Goal: Information Seeking & Learning: Learn about a topic

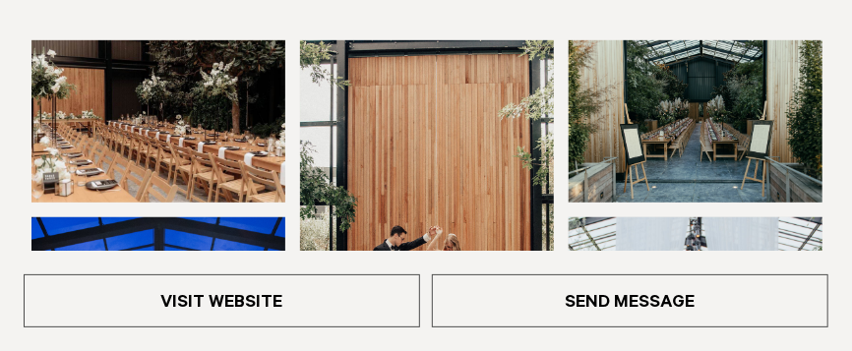
scroll to position [369, 0]
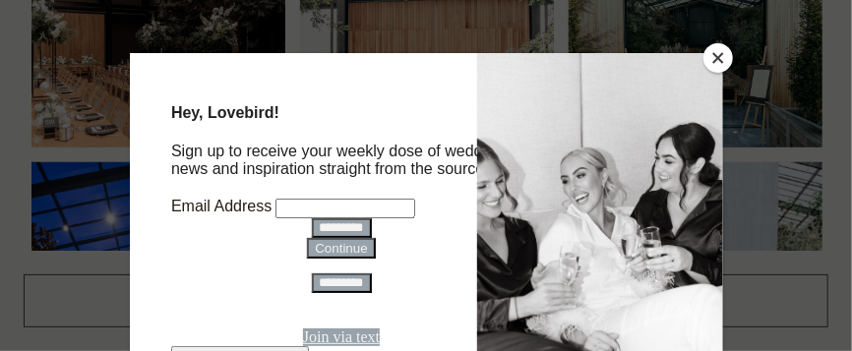
click at [717, 52] on button "Close" at bounding box center [719, 58] width 30 height 30
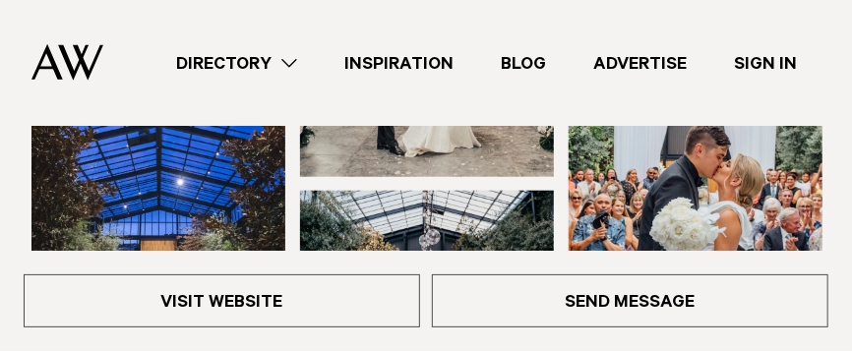
scroll to position [614, 0]
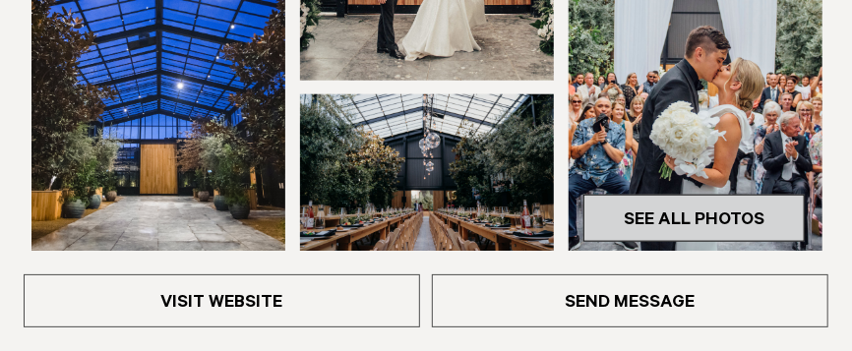
click at [697, 214] on link "See All Photos" at bounding box center [694, 218] width 221 height 47
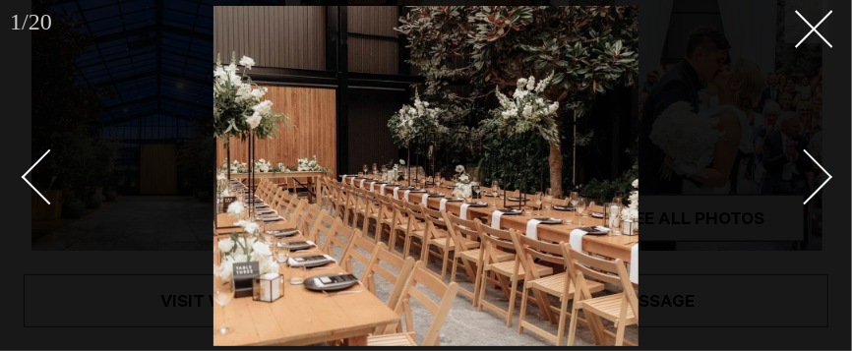
click at [697, 214] on div at bounding box center [426, 175] width 852 height 351
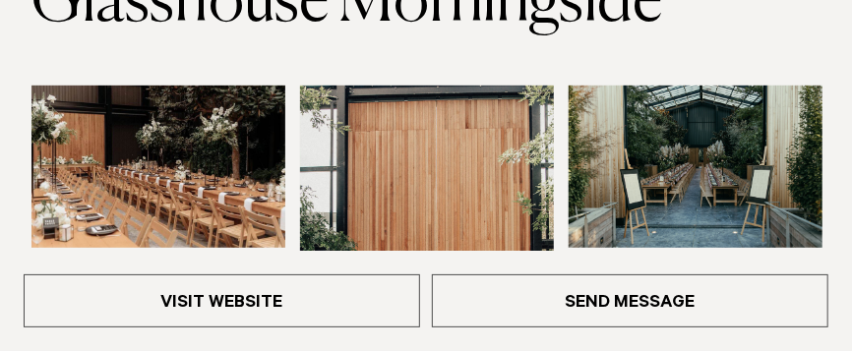
scroll to position [306, 0]
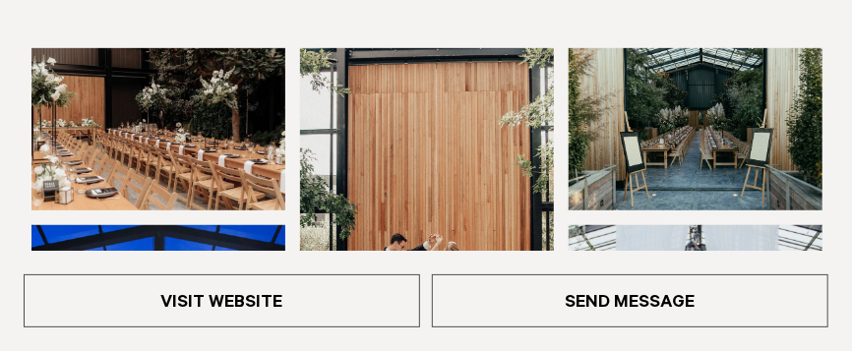
click at [706, 155] on img at bounding box center [696, 129] width 254 height 162
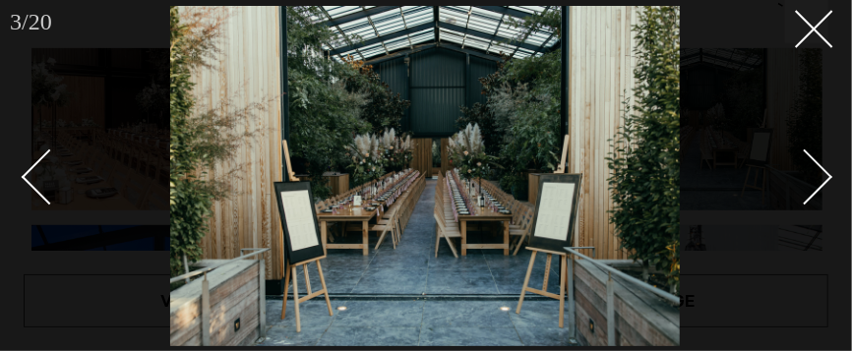
click at [820, 186] on div "Next slide" at bounding box center [805, 177] width 56 height 56
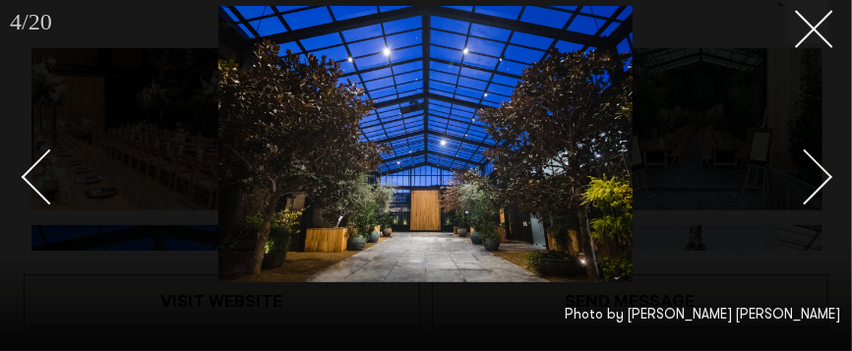
click at [820, 186] on div "Next slide" at bounding box center [805, 177] width 56 height 56
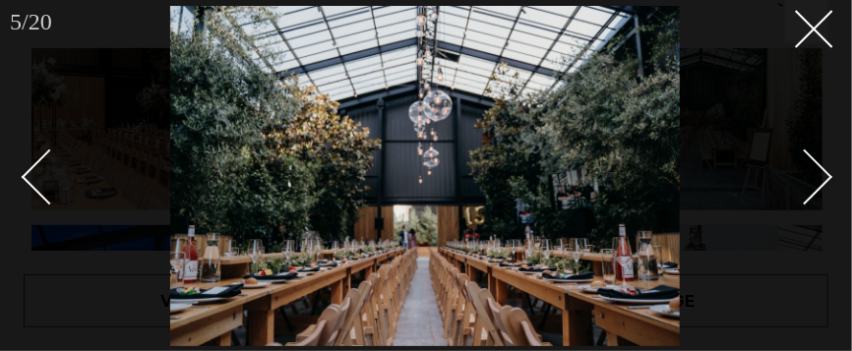
click at [820, 186] on div "Next slide" at bounding box center [805, 177] width 56 height 56
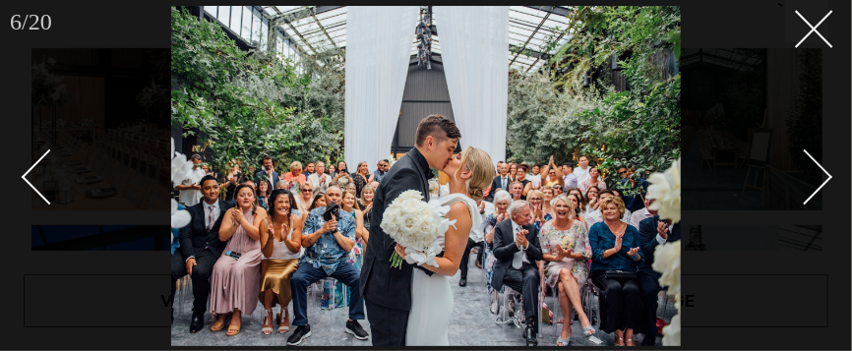
click at [820, 186] on div "Next slide" at bounding box center [805, 177] width 56 height 56
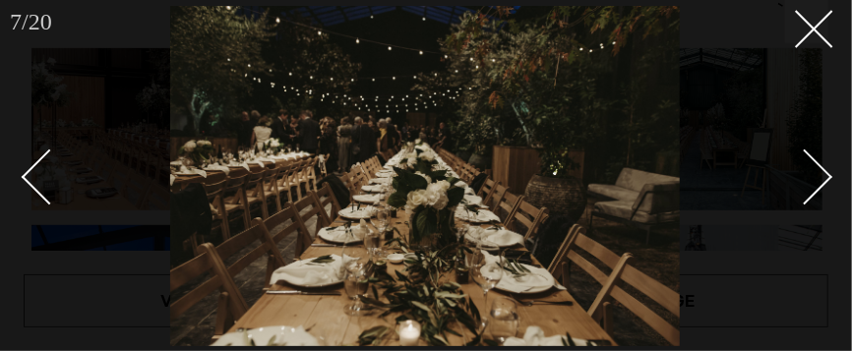
click at [820, 186] on div "Next slide" at bounding box center [805, 177] width 56 height 56
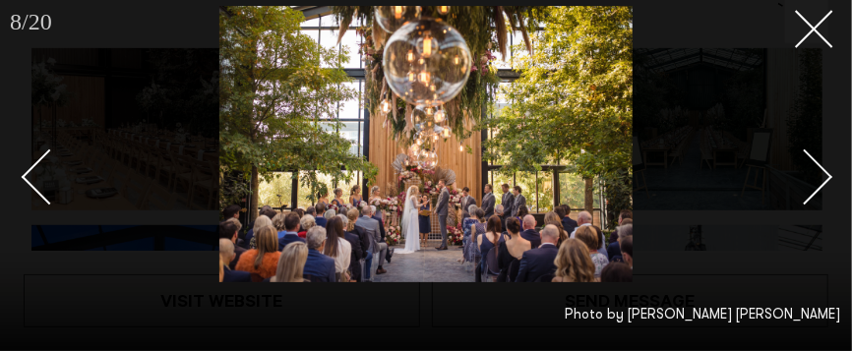
click at [820, 186] on div "Next slide" at bounding box center [805, 177] width 56 height 56
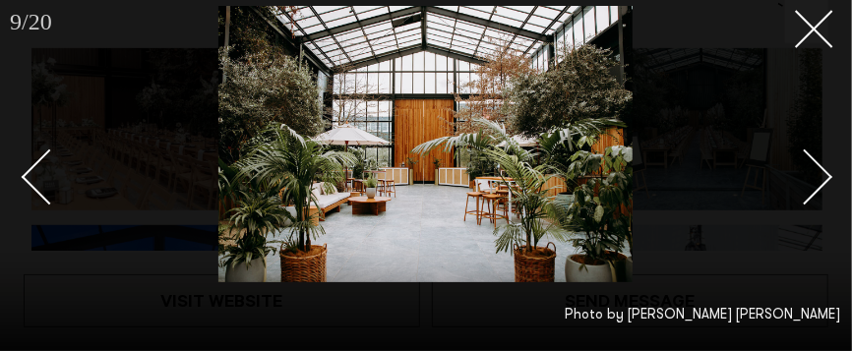
click at [820, 186] on div "Next slide" at bounding box center [805, 177] width 56 height 56
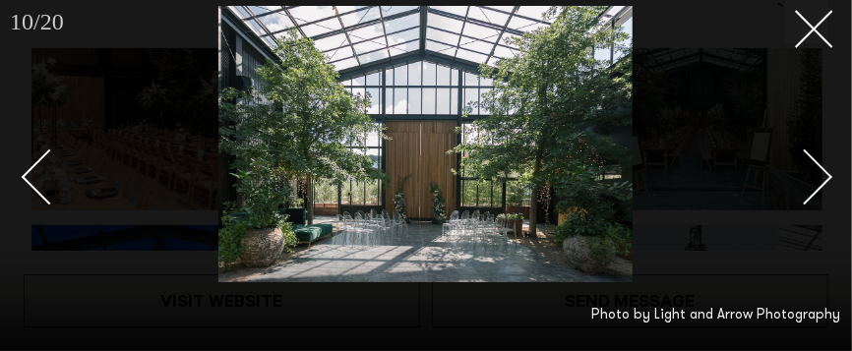
click at [820, 186] on div "Next slide" at bounding box center [805, 177] width 56 height 56
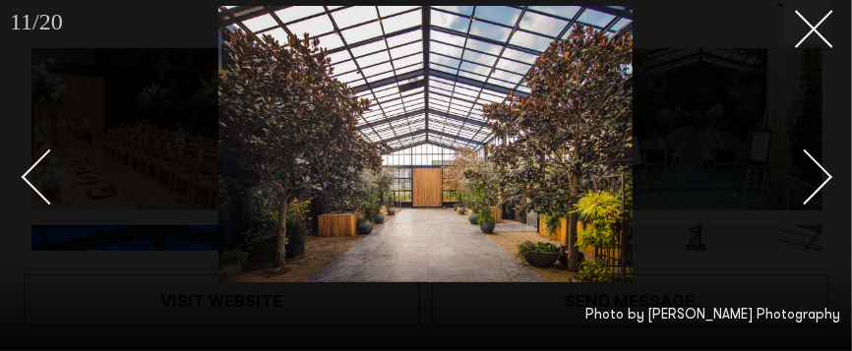
click at [820, 186] on div "Next slide" at bounding box center [805, 177] width 56 height 56
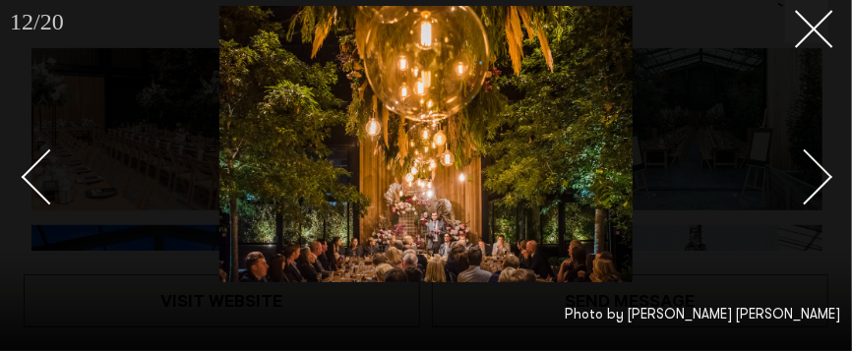
click at [820, 186] on div "Next slide" at bounding box center [805, 177] width 56 height 56
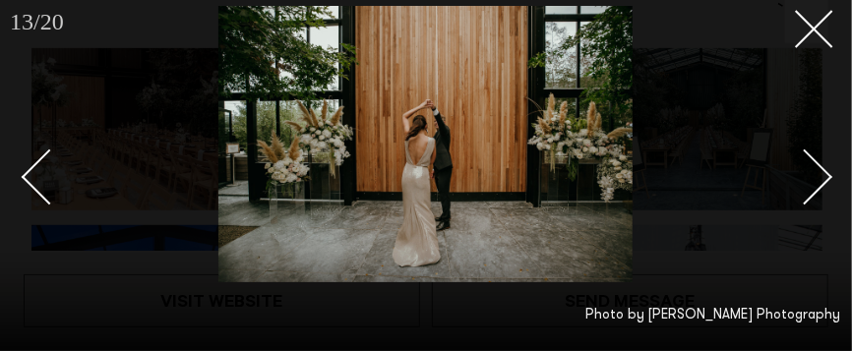
click at [820, 186] on div "Next slide" at bounding box center [805, 177] width 56 height 56
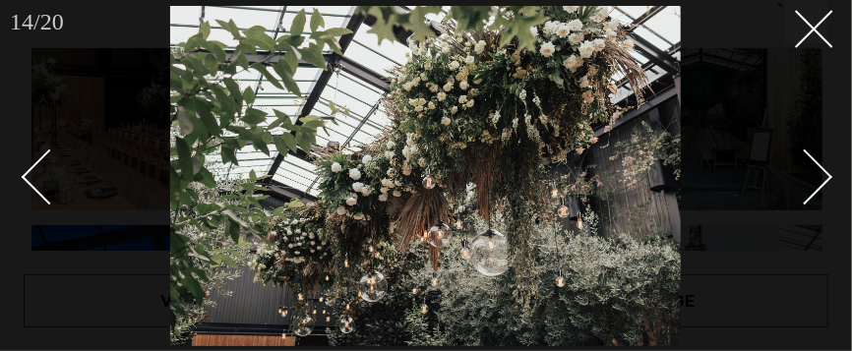
click at [820, 186] on div "Next slide" at bounding box center [805, 177] width 56 height 56
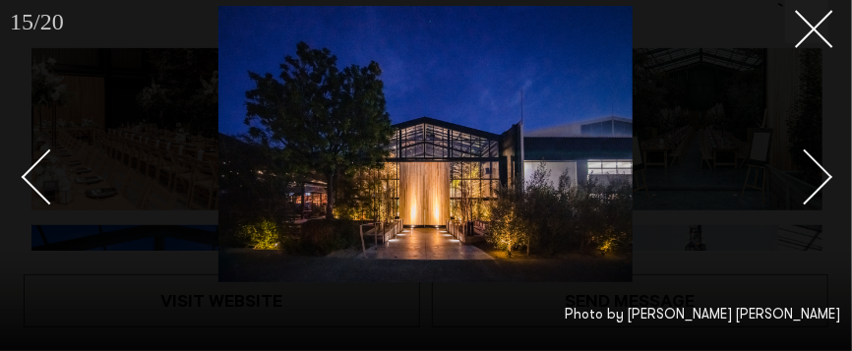
click at [820, 186] on div "Next slide" at bounding box center [805, 177] width 56 height 56
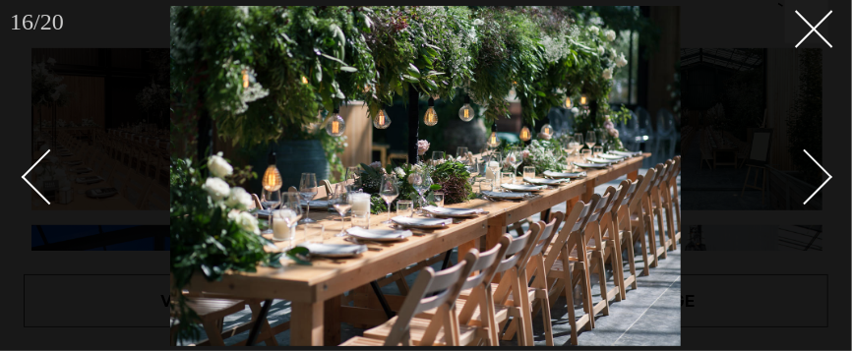
click at [817, 185] on div "Next slide" at bounding box center [805, 177] width 56 height 56
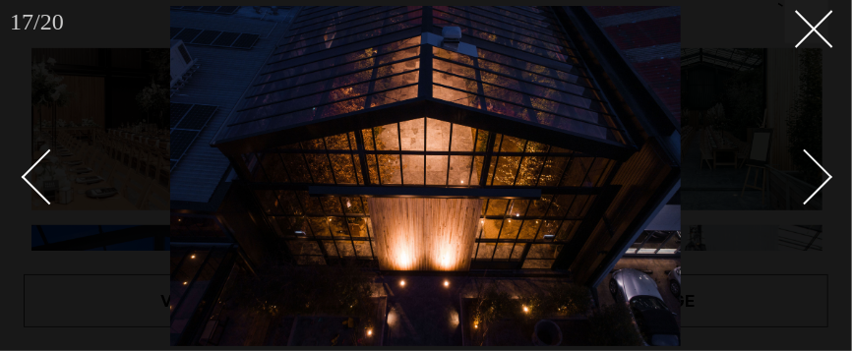
click at [816, 185] on div "Next slide" at bounding box center [805, 177] width 56 height 56
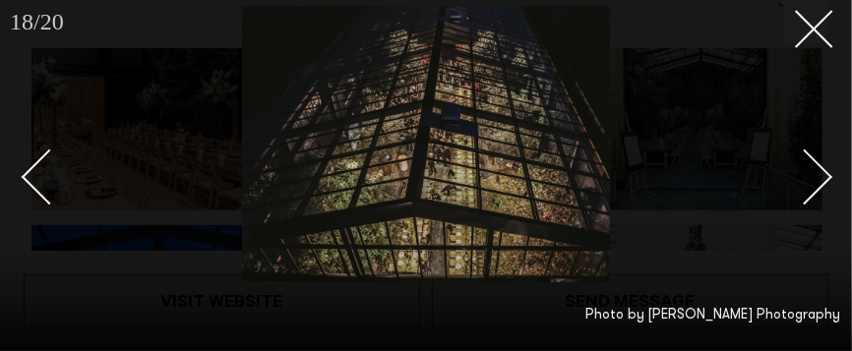
click at [816, 185] on div "Next slide" at bounding box center [805, 177] width 56 height 56
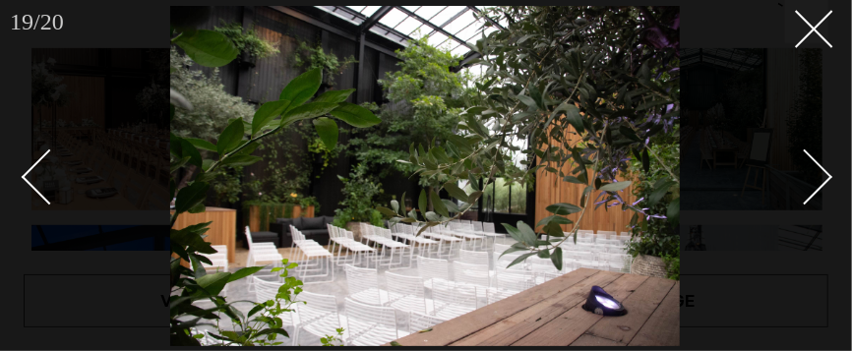
click at [814, 185] on div "Next slide" at bounding box center [805, 177] width 56 height 56
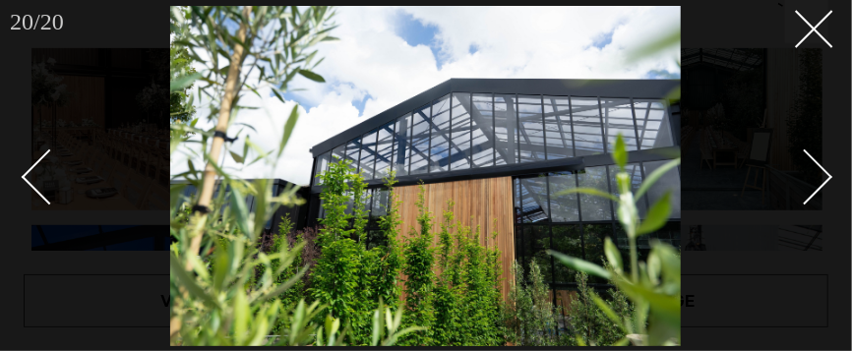
click at [814, 185] on div "Next slide" at bounding box center [805, 177] width 56 height 56
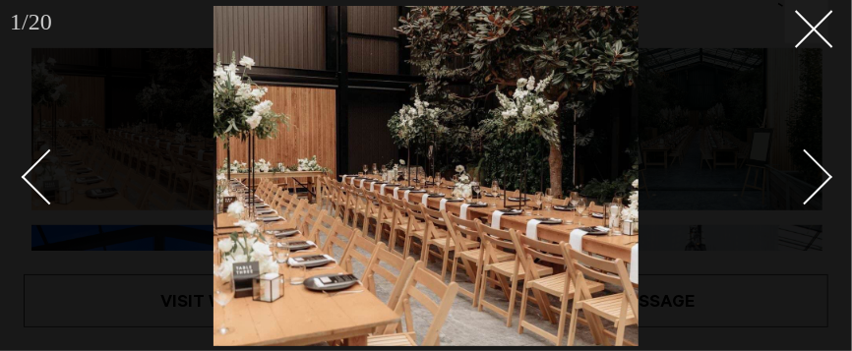
click at [813, 185] on div "Next slide" at bounding box center [805, 177] width 56 height 56
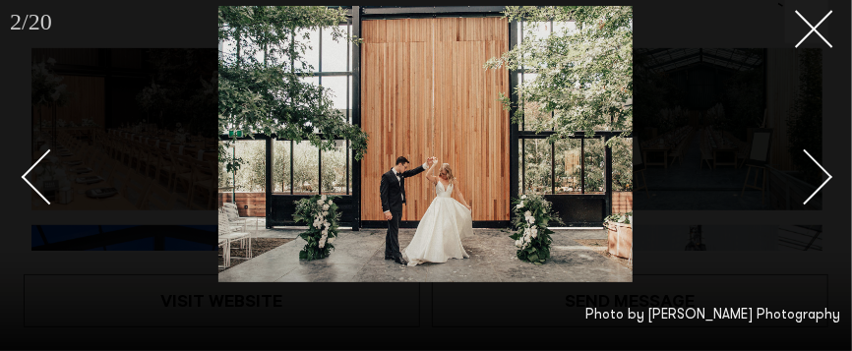
click at [813, 185] on div "Next slide" at bounding box center [805, 177] width 56 height 56
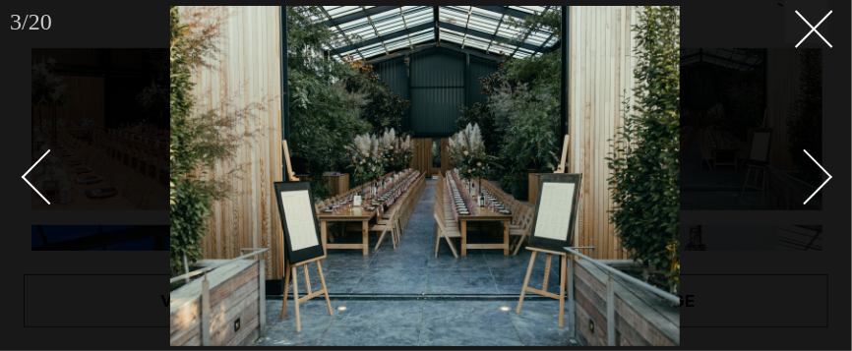
click at [813, 185] on div "Next slide" at bounding box center [805, 177] width 56 height 56
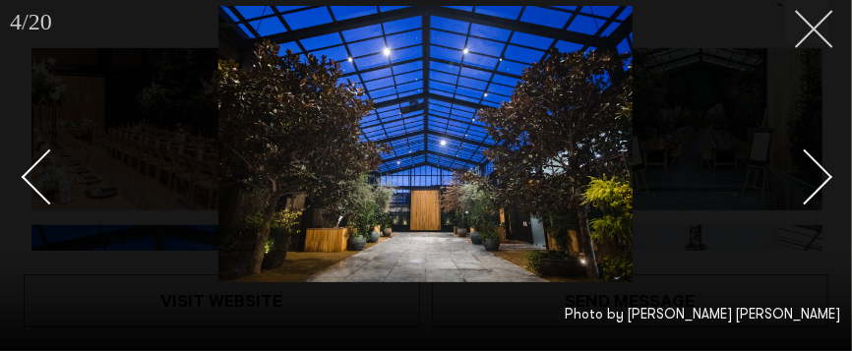
click at [818, 24] on line at bounding box center [814, 29] width 36 height 36
